Goal: Task Accomplishment & Management: Use online tool/utility

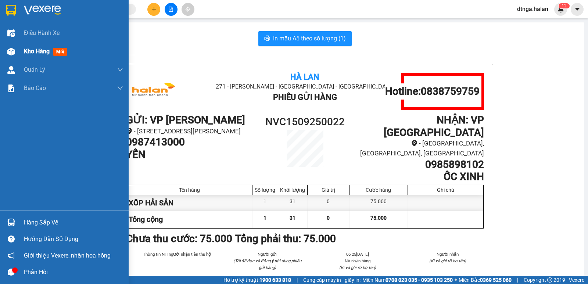
click at [3, 57] on div "Kho hàng mới" at bounding box center [64, 51] width 129 height 18
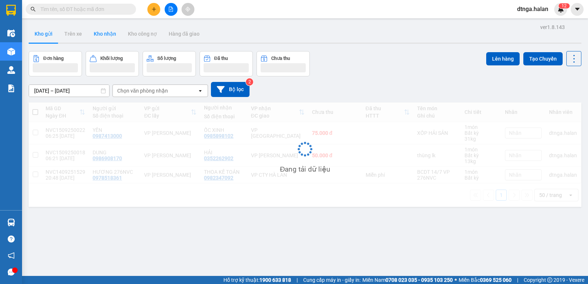
click at [102, 32] on button "Kho nhận" at bounding box center [105, 34] width 34 height 18
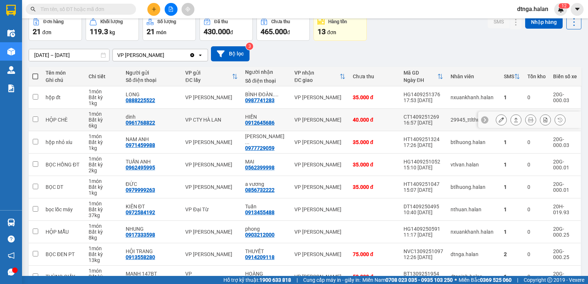
scroll to position [74, 0]
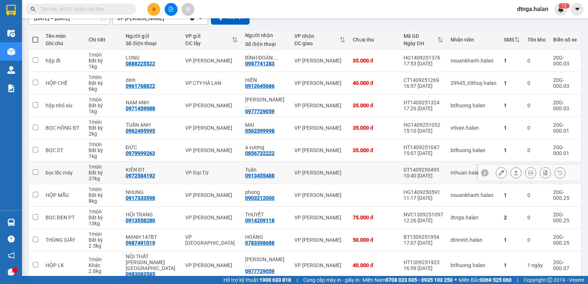
click at [529, 176] on button at bounding box center [531, 173] width 10 height 13
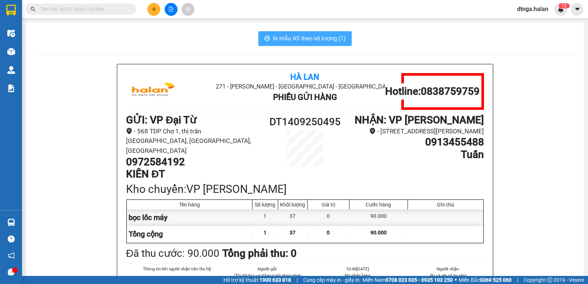
click at [299, 33] on button "In mẫu A5 theo số lượng (1)" at bounding box center [304, 38] width 93 height 15
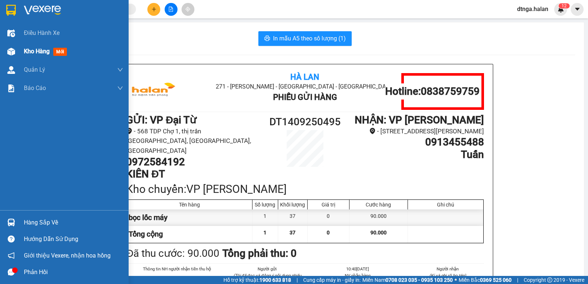
click at [39, 55] on span "Kho hàng" at bounding box center [37, 51] width 26 height 7
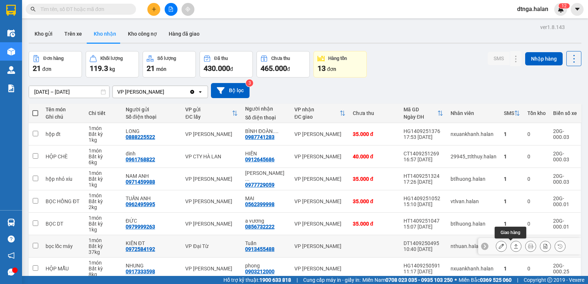
click at [514, 246] on icon at bounding box center [516, 246] width 5 height 5
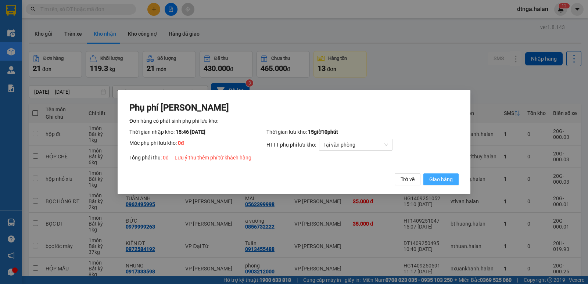
click at [453, 179] on span "Giao hàng" at bounding box center [441, 179] width 24 height 8
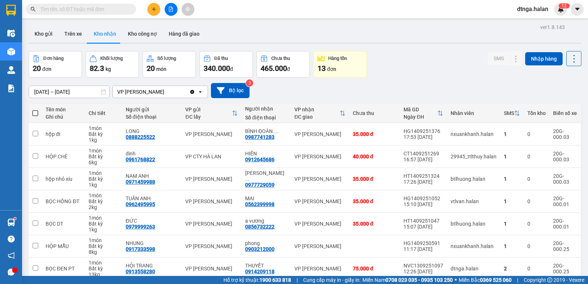
click at [102, 12] on input "text" at bounding box center [83, 9] width 87 height 8
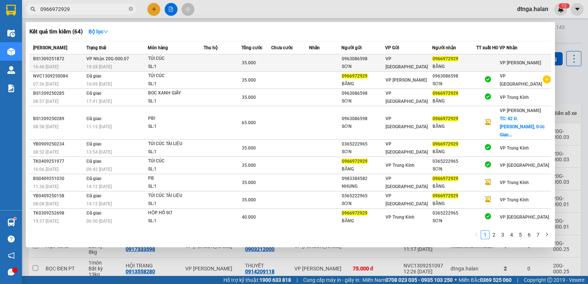
type input "0966972929"
click at [181, 56] on div "TÚI CÚC" at bounding box center [175, 59] width 55 height 8
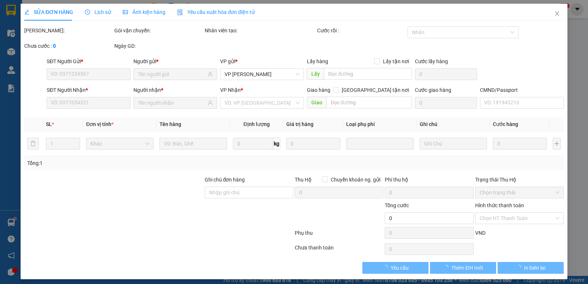
type input "0963086598"
type input "SƠN"
type input "0966972929"
type input "BẰNG"
type input "35.000"
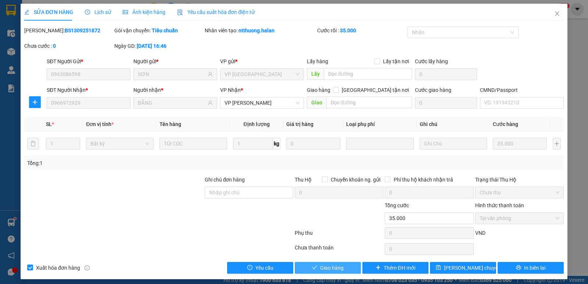
click at [340, 264] on span "Giao hàng" at bounding box center [332, 268] width 24 height 8
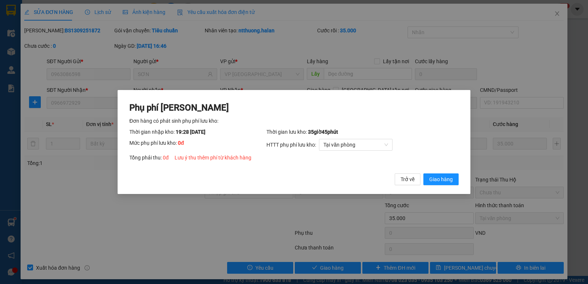
drag, startPoint x: 449, startPoint y: 183, endPoint x: 570, endPoint y: 84, distance: 156.0
click at [450, 183] on span "Giao hàng" at bounding box center [441, 179] width 24 height 8
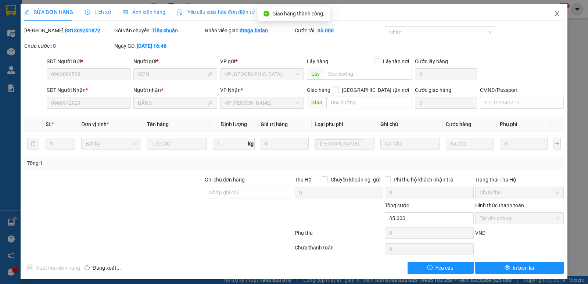
click at [547, 17] on span "Close" at bounding box center [557, 14] width 21 height 21
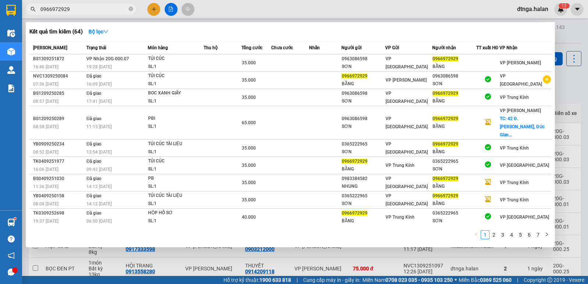
click at [83, 10] on input "0966972929" at bounding box center [83, 9] width 87 height 8
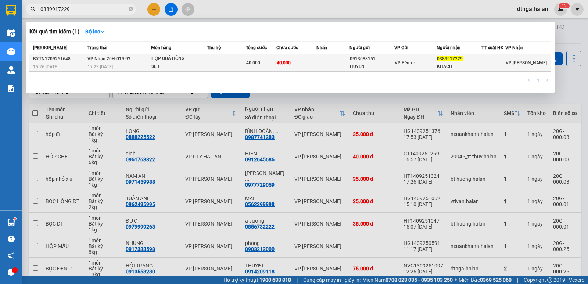
type input "0389917229"
click at [279, 59] on td "40.000" at bounding box center [296, 62] width 40 height 17
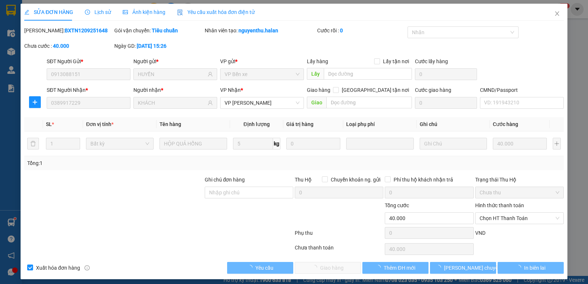
type input "0913088151"
type input "HUYỀN"
type input "0389917229"
type input "KHÁCH"
type input "40.000"
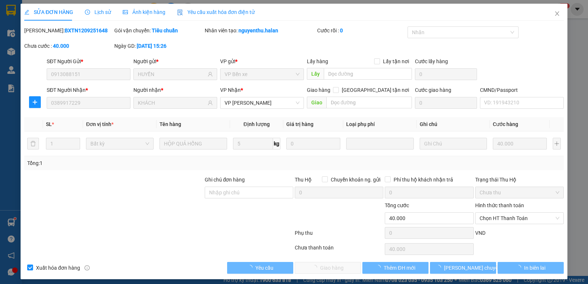
scroll to position [4, 0]
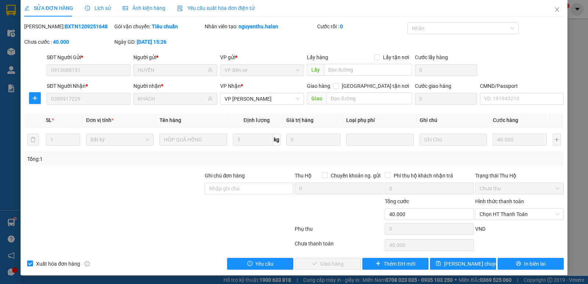
click at [494, 218] on span "Chọn HT Thanh Toán" at bounding box center [520, 214] width 80 height 11
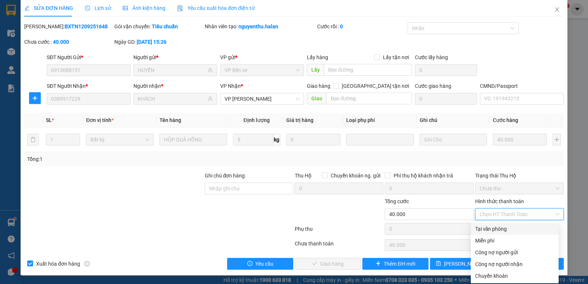
drag, startPoint x: 491, startPoint y: 228, endPoint x: 460, endPoint y: 244, distance: 35.2
click at [490, 228] on div "Tại văn phòng" at bounding box center [514, 229] width 79 height 8
type input "0"
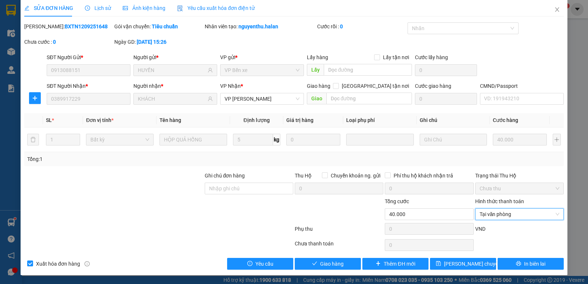
click at [358, 264] on div "Giao hàng" at bounding box center [328, 264] width 68 height 12
click at [350, 265] on button "Giao hàng" at bounding box center [328, 264] width 66 height 12
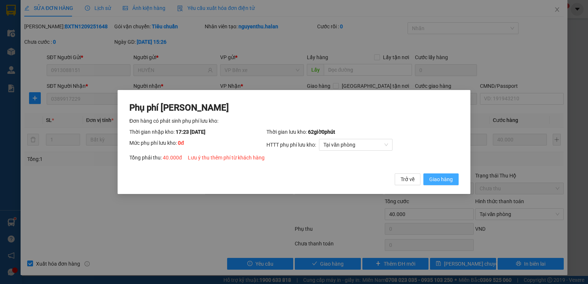
click at [452, 179] on span "Giao hàng" at bounding box center [441, 179] width 24 height 8
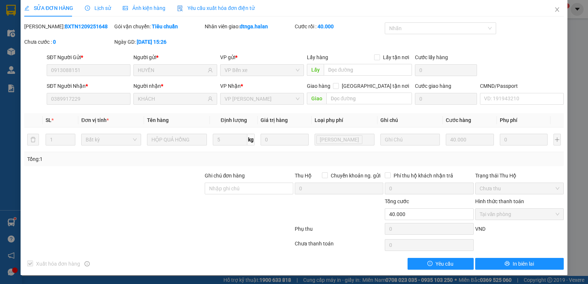
scroll to position [0, 0]
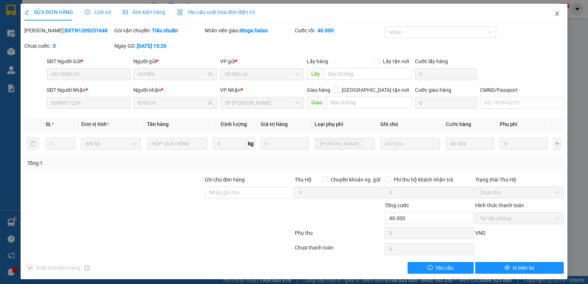
click at [551, 19] on span "Close" at bounding box center [557, 14] width 21 height 21
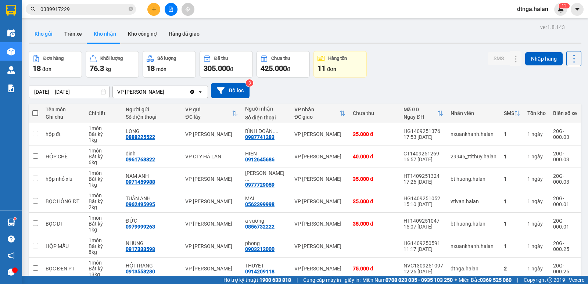
click at [49, 36] on button "Kho gửi" at bounding box center [44, 34] width 30 height 18
